Goal: Task Accomplishment & Management: Manage account settings

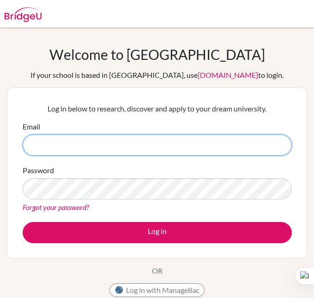
click at [59, 140] on input "Email" at bounding box center [157, 145] width 269 height 21
type input "[EMAIL_ADDRESS][DOMAIN_NAME]"
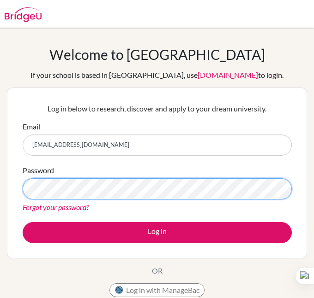
click at [23, 222] on button "Log in" at bounding box center [157, 232] width 269 height 21
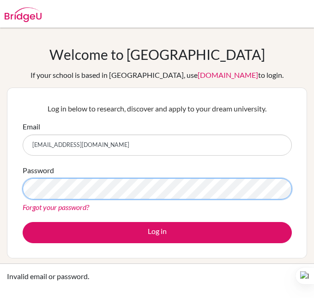
click at [23, 222] on button "Log in" at bounding box center [157, 232] width 269 height 21
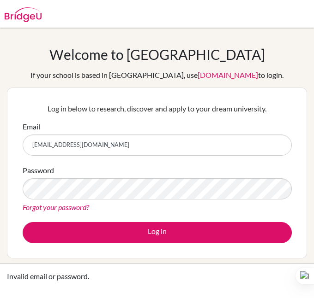
click at [75, 205] on link "Forgot your password?" at bounding box center [56, 207] width 66 height 9
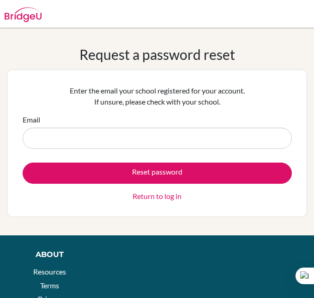
type input "[EMAIL_ADDRESS][DOMAIN_NAME]"
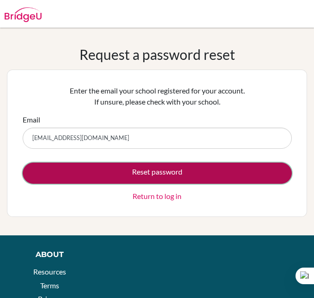
click at [119, 172] on button "Reset password" at bounding box center [157, 173] width 269 height 21
